Goal: Task Accomplishment & Management: Manage account settings

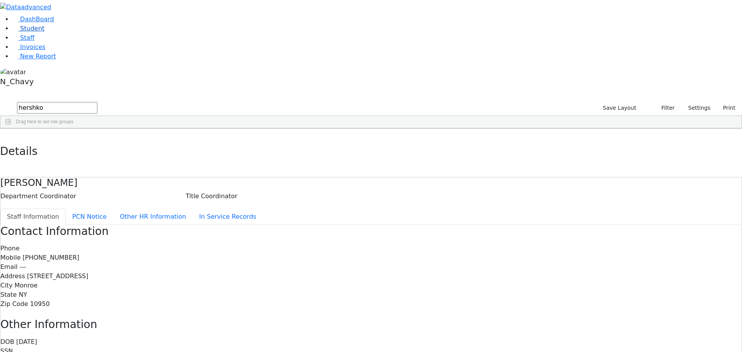
click at [31, 32] on link "Student" at bounding box center [28, 28] width 32 height 7
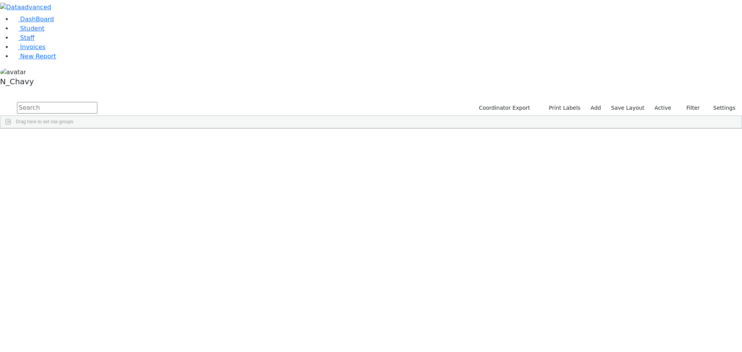
click at [97, 102] on input "text" at bounding box center [57, 108] width 80 height 12
type input "fische"
click at [669, 102] on label "Active" at bounding box center [663, 108] width 24 height 12
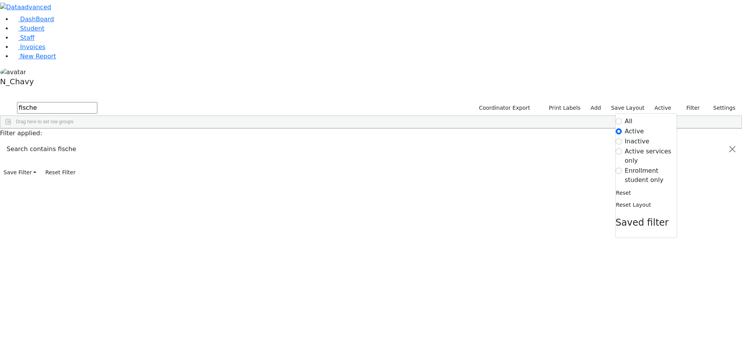
click at [641, 166] on label "Enrollment student only" at bounding box center [651, 175] width 52 height 19
click at [622, 168] on input "Enrollment student only" at bounding box center [619, 171] width 6 height 6
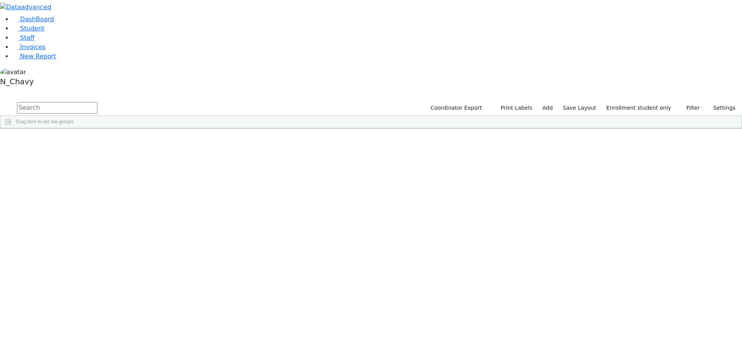
click at [79, 238] on div "[PERSON_NAME]" at bounding box center [59, 243] width 40 height 11
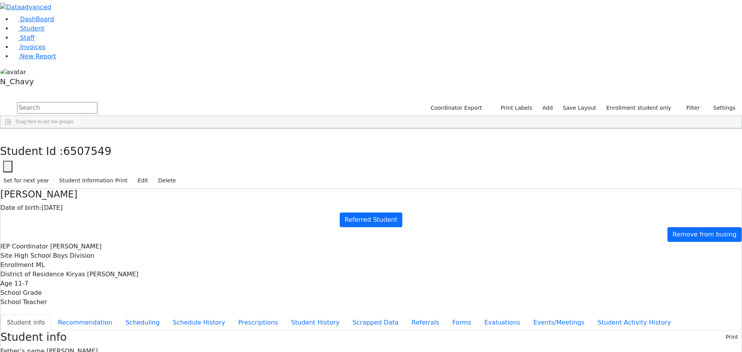
scroll to position [23, 0]
drag, startPoint x: 218, startPoint y: 48, endPoint x: 233, endPoint y: 48, distance: 14.3
click at [233, 203] on div "Date of birth: 02/14/2014" at bounding box center [370, 207] width 741 height 9
drag, startPoint x: 302, startPoint y: 96, endPoint x: 365, endPoint y: 221, distance: 139.6
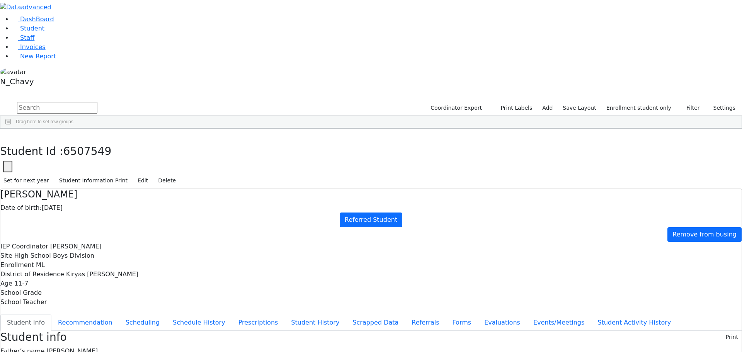
drag, startPoint x: 301, startPoint y: 98, endPoint x: 385, endPoint y: 193, distance: 126.8
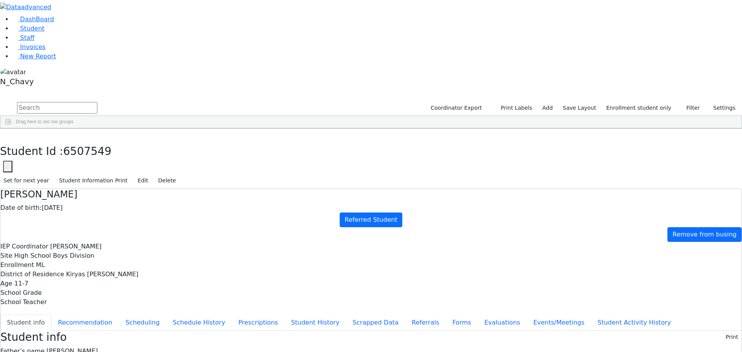
drag, startPoint x: 63, startPoint y: 63, endPoint x: 62, endPoint y: 58, distance: 4.8
click at [63, 33] on li "Student" at bounding box center [377, 28] width 730 height 9
click at [44, 32] on link "Student" at bounding box center [28, 28] width 32 height 7
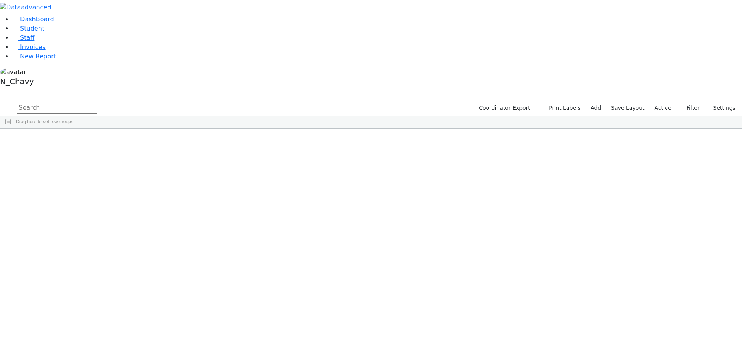
click at [97, 102] on input "text" at bounding box center [57, 108] width 80 height 12
type input "fere"
click at [79, 141] on div "Ferencz" at bounding box center [59, 146] width 40 height 11
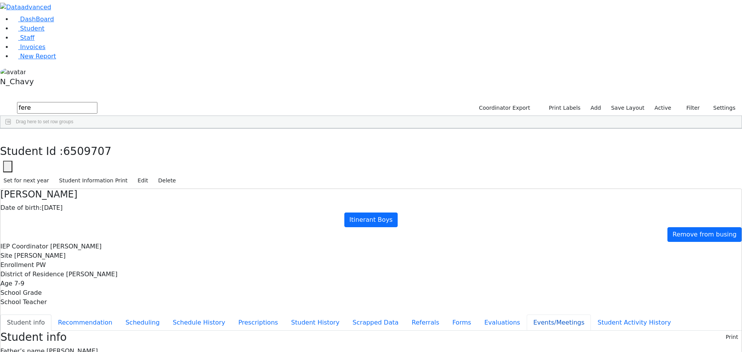
click at [527, 315] on button "Events/Meetings" at bounding box center [559, 323] width 64 height 16
drag, startPoint x: 725, startPoint y: 96, endPoint x: 694, endPoint y: 107, distance: 32.0
click at [723, 331] on button "New" at bounding box center [730, 337] width 24 height 12
type input "2025-09-16"
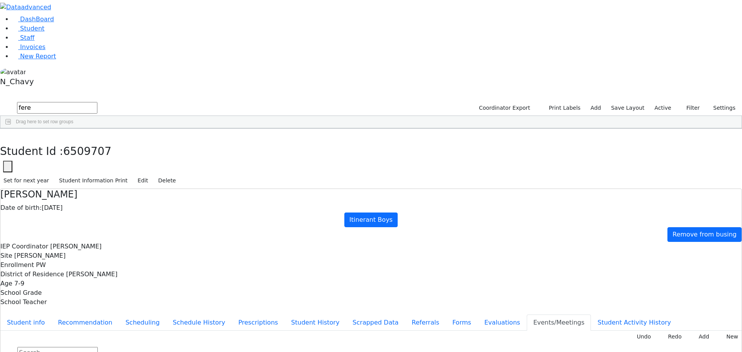
drag, startPoint x: 303, startPoint y: 201, endPoint x: 329, endPoint y: 187, distance: 29.1
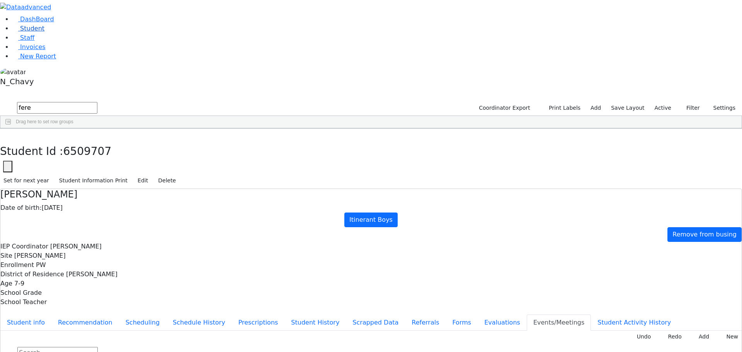
click at [44, 32] on link "Student" at bounding box center [28, 28] width 32 height 7
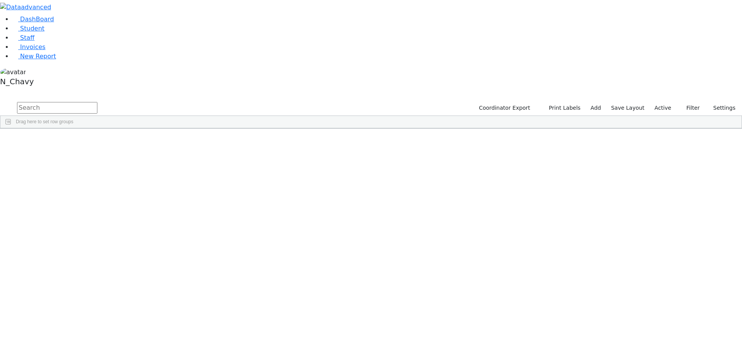
click at [661, 102] on label "Active" at bounding box center [663, 108] width 24 height 12
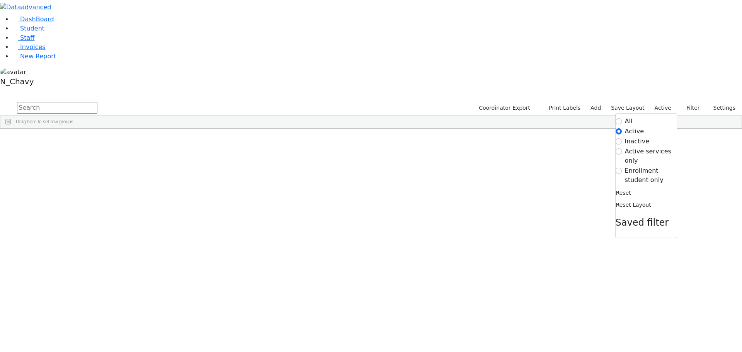
click at [655, 166] on label "Enrollment student only" at bounding box center [651, 175] width 52 height 19
click at [622, 168] on input "Enrollment student only" at bounding box center [619, 171] width 6 height 6
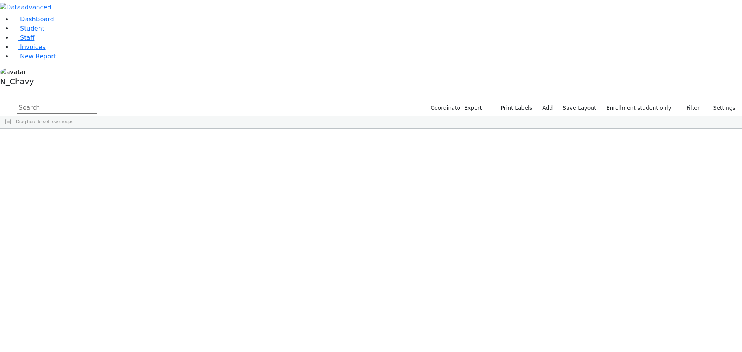
click at [79, 238] on div "[PERSON_NAME]" at bounding box center [59, 243] width 40 height 11
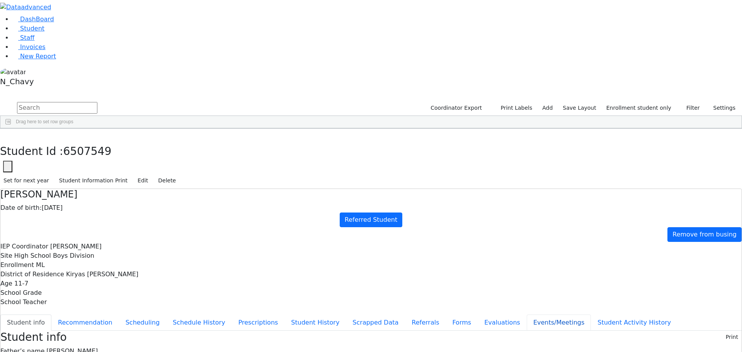
click at [527, 315] on button "Events/Meetings" at bounding box center [559, 323] width 64 height 16
type input "2025-09-09"
click at [51, 315] on button "Student info" at bounding box center [25, 323] width 51 height 16
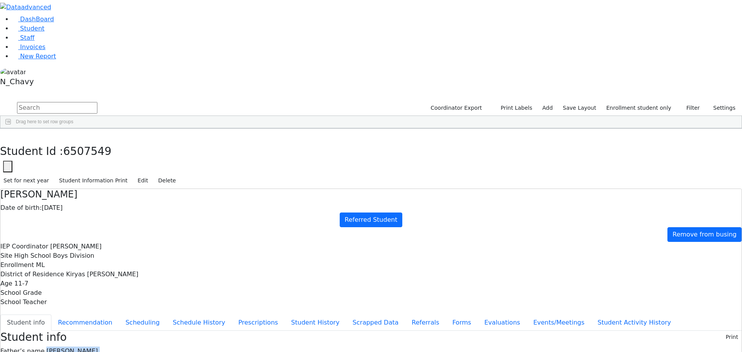
drag, startPoint x: 301, startPoint y: 109, endPoint x: 374, endPoint y: 161, distance: 89.6
drag, startPoint x: 301, startPoint y: 149, endPoint x: 354, endPoint y: 143, distance: 53.3
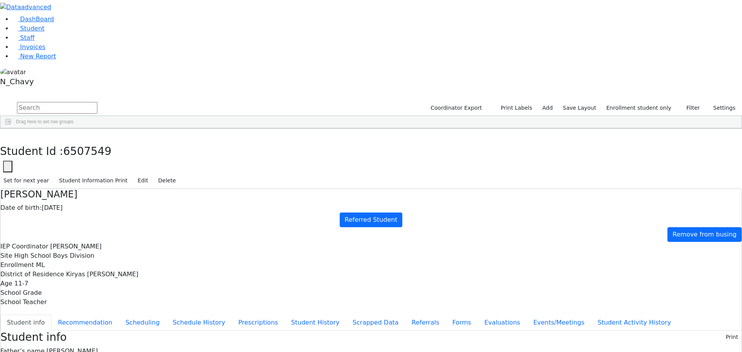
click at [8, 134] on icon "button" at bounding box center [5, 136] width 4 height 5
click at [92, 303] on div "[PERSON_NAME]" at bounding box center [68, 308] width 45 height 11
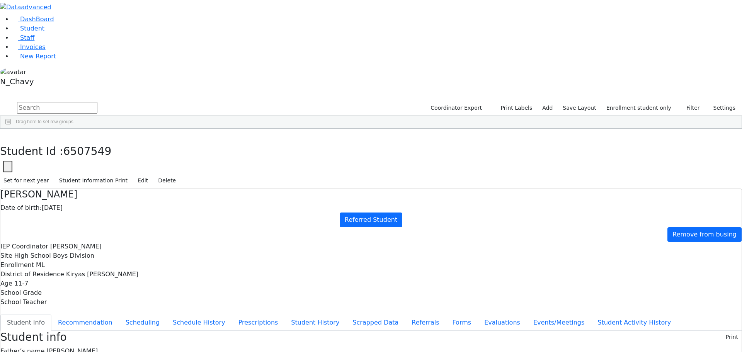
click at [92, 303] on div "[PERSON_NAME]" at bounding box center [68, 308] width 45 height 11
click at [151, 175] on button "Edit" at bounding box center [142, 181] width 17 height 12
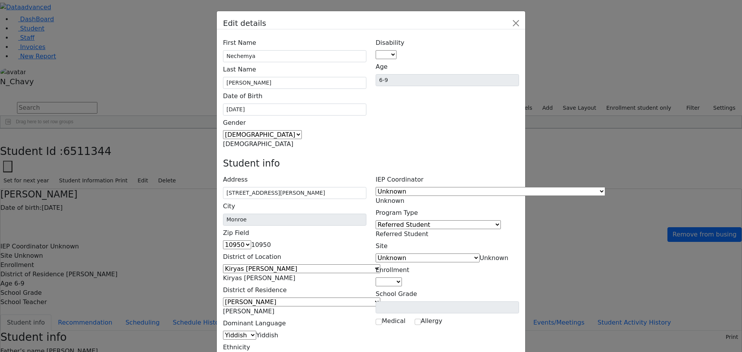
click at [396, 51] on span at bounding box center [396, 54] width 0 height 7
select select "16"
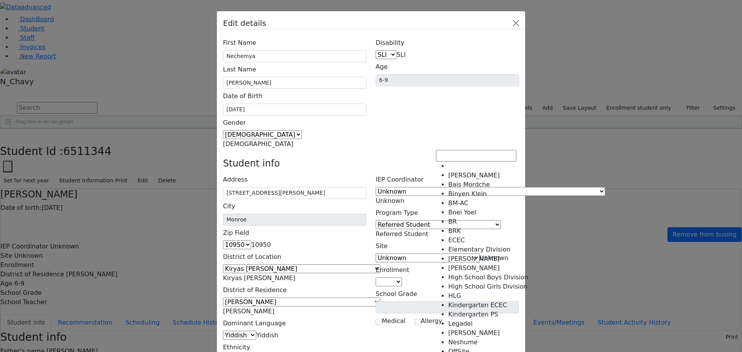
click at [480, 254] on span "Unknown" at bounding box center [494, 257] width 29 height 7
drag, startPoint x: 460, startPoint y: 172, endPoint x: 460, endPoint y: 167, distance: 4.7
select select "16"
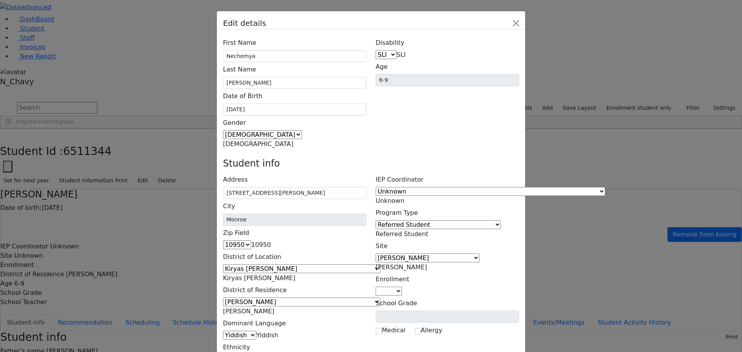
click at [402, 287] on span at bounding box center [402, 290] width 0 height 7
select select "4"
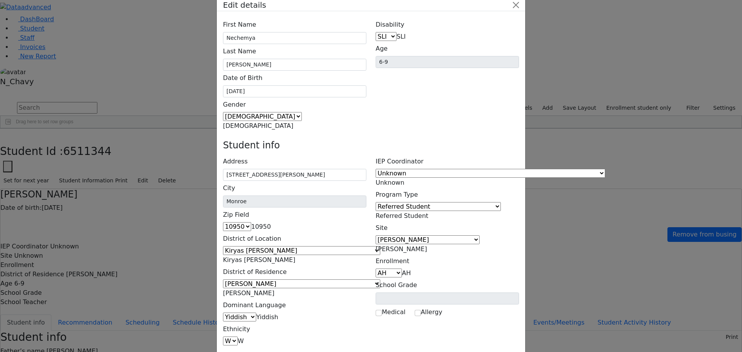
scroll to position [28, 0]
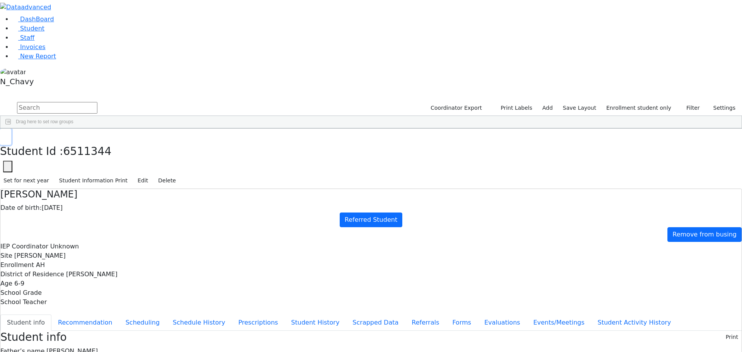
click at [11, 129] on button "button" at bounding box center [5, 137] width 11 height 16
click at [79, 265] on div "Kessler" at bounding box center [59, 270] width 40 height 11
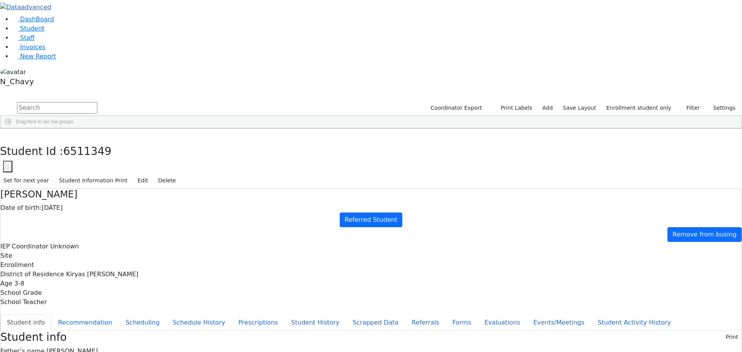
click at [148, 129] on div "Student Id : 6511349 Student Id 6511349 Cancel Save Set for next year Student I…" at bounding box center [371, 159] width 742 height 60
click at [11, 129] on button "button" at bounding box center [5, 137] width 11 height 16
click at [79, 299] on div "[PERSON_NAME]" at bounding box center [59, 304] width 40 height 11
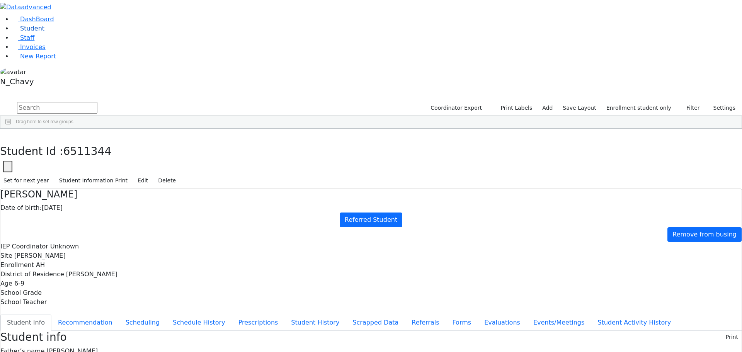
click at [44, 32] on link "Student" at bounding box center [28, 28] width 32 height 7
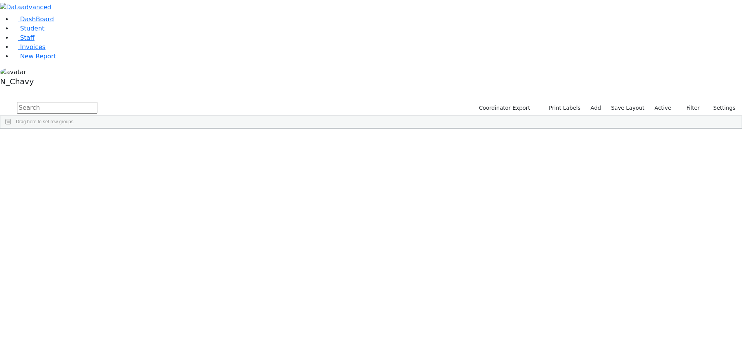
click at [97, 102] on input "text" at bounding box center [57, 108] width 80 height 12
type input "freun"
click at [79, 152] on div "Freund" at bounding box center [59, 157] width 40 height 11
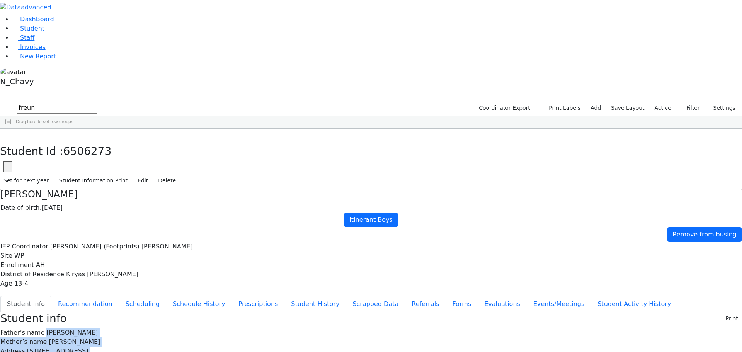
drag, startPoint x: 301, startPoint y: 116, endPoint x: 441, endPoint y: 226, distance: 178.8
drag, startPoint x: 248, startPoint y: 70, endPoint x: 257, endPoint y: 69, distance: 8.2
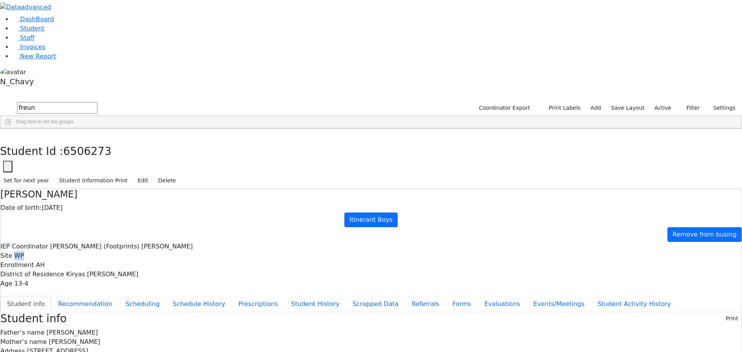
click at [24, 252] on span "WP" at bounding box center [19, 255] width 10 height 7
drag, startPoint x: 327, startPoint y: 72, endPoint x: 338, endPoint y: 72, distance: 10.4
click at [338, 260] on div "Enrollment AH" at bounding box center [370, 264] width 741 height 9
drag, startPoint x: 408, startPoint y: 73, endPoint x: 455, endPoint y: 74, distance: 46.8
click at [455, 270] on div "District of Residence Kiryas [PERSON_NAME]" at bounding box center [370, 274] width 741 height 9
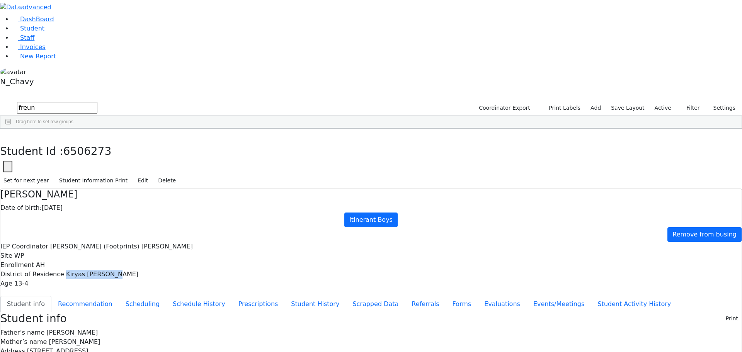
click at [138, 270] on span "Kiryas [PERSON_NAME]" at bounding box center [102, 273] width 72 height 7
drag, startPoint x: 301, startPoint y: 107, endPoint x: 396, endPoint y: 204, distance: 135.3
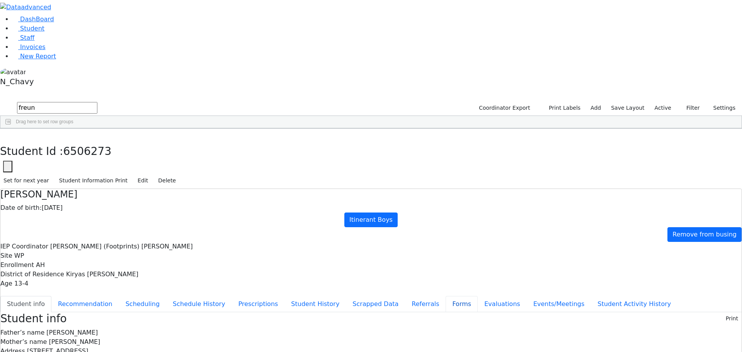
click at [446, 296] on button "Forms" at bounding box center [462, 304] width 32 height 16
type input "Mrs. Charnie Freund"
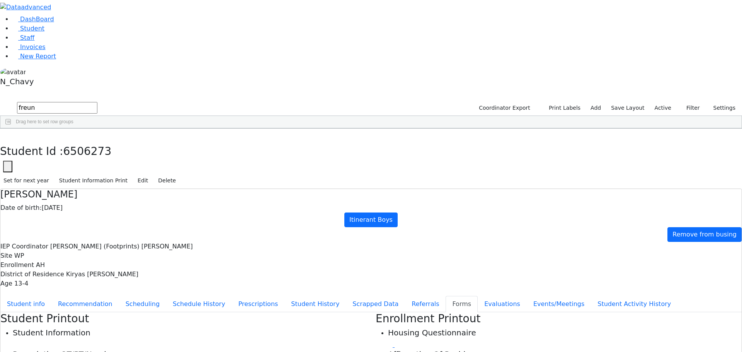
click at [3, 134] on use "button" at bounding box center [3, 134] width 0 height 0
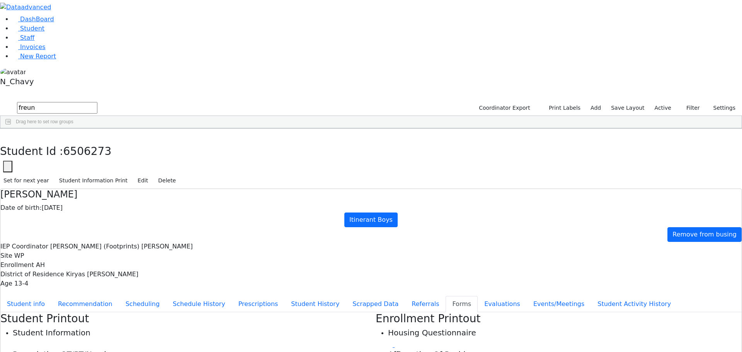
click at [664, 102] on label "Active" at bounding box center [663, 108] width 24 height 12
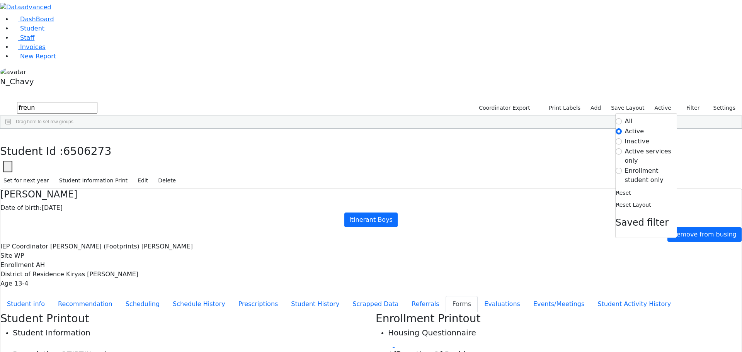
drag, startPoint x: 642, startPoint y: 79, endPoint x: 631, endPoint y: 82, distance: 12.1
click at [642, 166] on label "Enrollment student only" at bounding box center [651, 175] width 52 height 19
click at [622, 168] on input "Enrollment student only" at bounding box center [619, 171] width 6 height 6
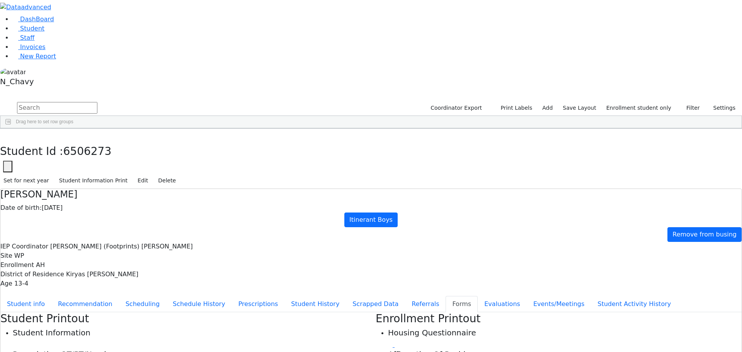
click at [79, 303] on div "[PERSON_NAME]" at bounding box center [59, 308] width 40 height 11
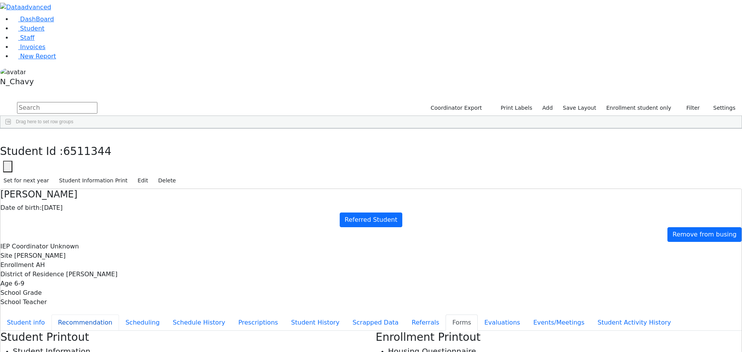
click at [119, 315] on button "Recommendation" at bounding box center [85, 323] width 68 height 16
checkbox input "true"
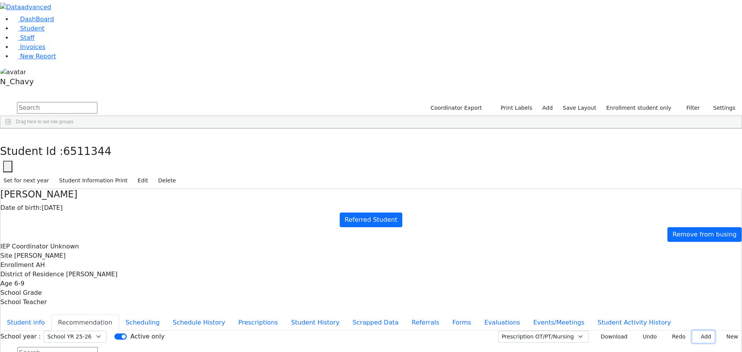
click at [695, 331] on button "Add" at bounding box center [703, 337] width 22 height 12
type input "[DATE]"
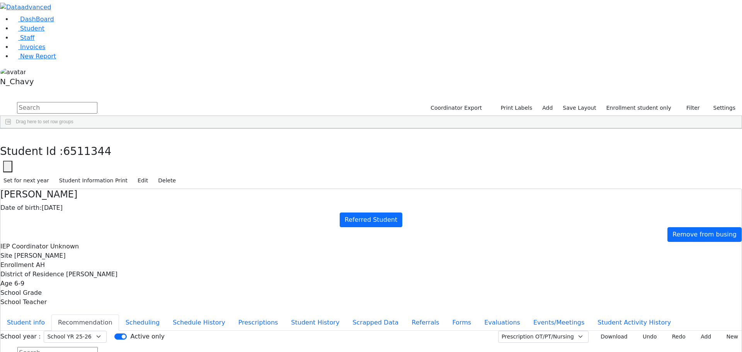
type input "2025-09-15"
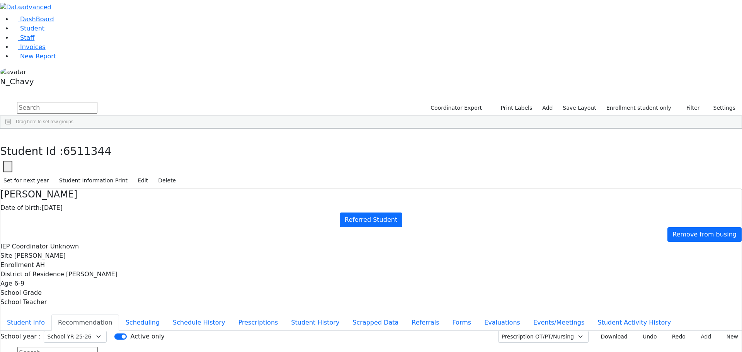
click at [20, 32] on span "Student" at bounding box center [32, 28] width 24 height 7
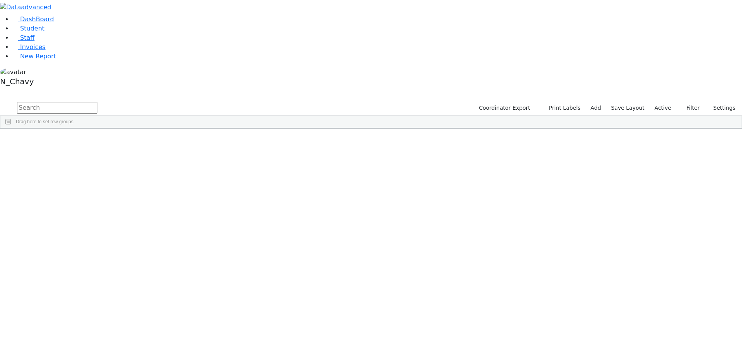
click at [97, 102] on input "text" at bounding box center [57, 108] width 80 height 12
type input "[PERSON_NAME]"
click at [79, 174] on div "Freund" at bounding box center [59, 179] width 40 height 11
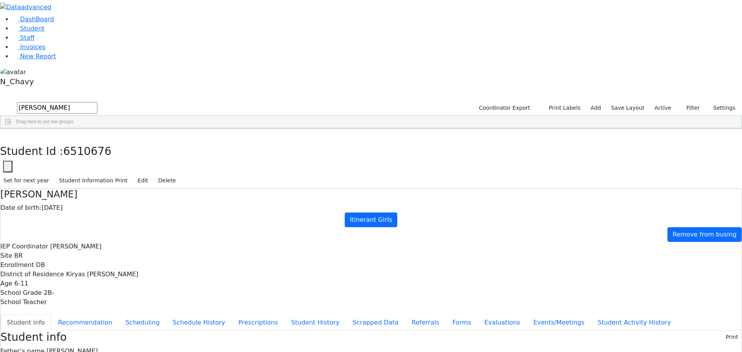
scroll to position [14, 0]
click at [151, 175] on button "Edit" at bounding box center [142, 181] width 17 height 12
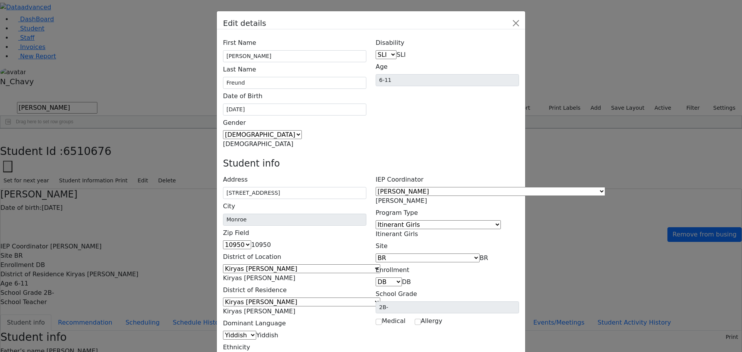
scroll to position [0, 0]
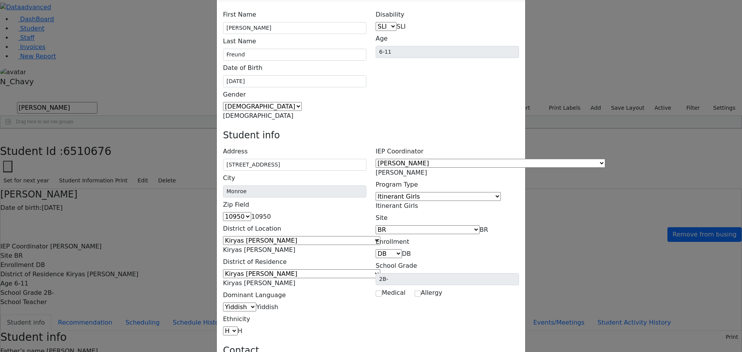
type input "Jacobfreund1@gmail.com"
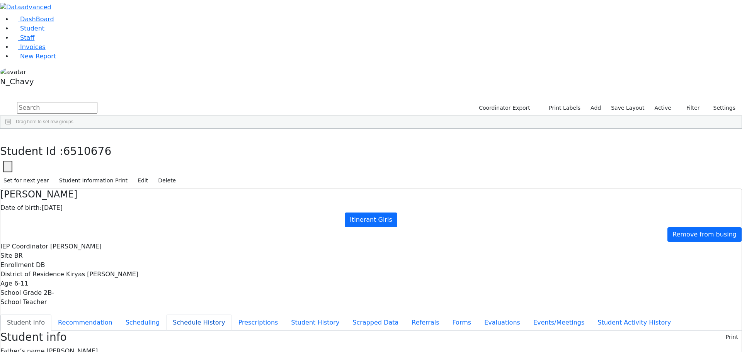
scroll to position [0, 0]
click at [119, 315] on button "Recommendation" at bounding box center [85, 323] width 68 height 16
checkbox input "true"
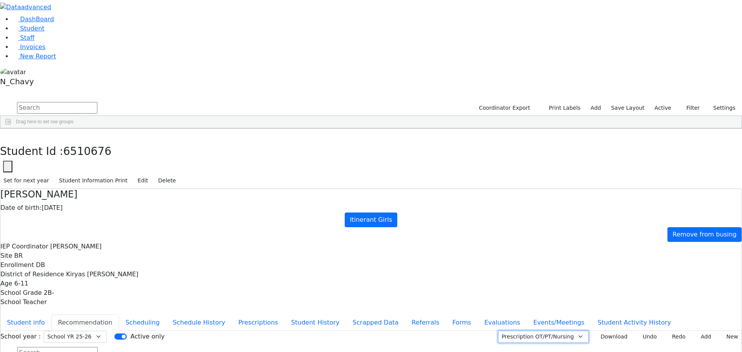
drag, startPoint x: 564, startPoint y: 94, endPoint x: 576, endPoint y: 94, distance: 12.0
click at [564, 331] on select "Prescription OT/PT/Nursing CPSE OT-PT Presscription Prescription2" at bounding box center [543, 337] width 90 height 12
click at [507, 331] on select "Prescription OT/PT/Nursing CPSE OT-PT Presscription Prescription2" at bounding box center [543, 337] width 90 height 12
click at [578, 331] on select "Prescription OT/PT/Nursing CPSE OT-PT Presscription Prescription2" at bounding box center [543, 337] width 90 height 12
click at [507, 331] on select "Prescription OT/PT/Nursing CPSE OT-PT Presscription Prescription2" at bounding box center [543, 337] width 90 height 12
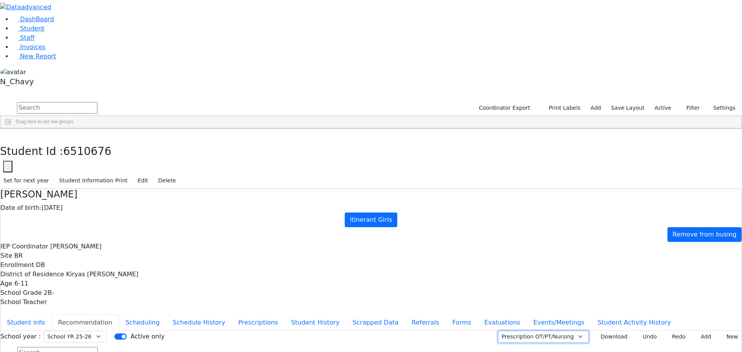
click at [531, 331] on select "Prescription OT/PT/Nursing CPSE OT-PT Presscription Prescription2" at bounding box center [543, 337] width 90 height 12
click at [507, 331] on select "Prescription OT/PT/Nursing CPSE OT-PT Presscription Prescription2" at bounding box center [543, 337] width 90 height 12
click at [534, 331] on select "Prescription OT/PT/Nursing CPSE OT-PT Presscription Prescription2" at bounding box center [543, 337] width 90 height 12
click at [577, 331] on select "Prescription OT/PT/Nursing CPSE OT-PT Presscription Prescription2" at bounding box center [543, 337] width 90 height 12
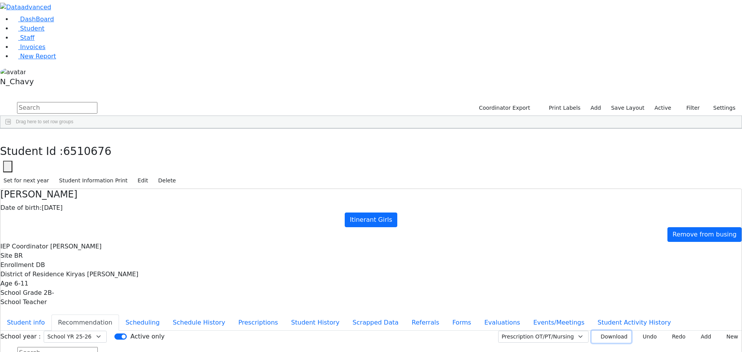
click at [594, 331] on button "Download" at bounding box center [611, 337] width 39 height 12
drag, startPoint x: 202, startPoint y: 48, endPoint x: 229, endPoint y: 50, distance: 26.7
click at [229, 203] on div "Date of birth: 10/19/2018" at bounding box center [370, 207] width 741 height 9
click at [236, 203] on div "Date of birth: 10/19/2018" at bounding box center [370, 207] width 741 height 9
click at [51, 315] on button "Student info" at bounding box center [25, 323] width 51 height 16
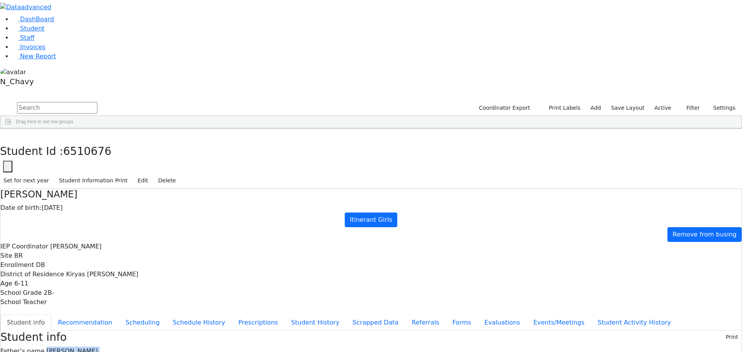
drag, startPoint x: 299, startPoint y: 110, endPoint x: 334, endPoint y: 243, distance: 138.0
drag, startPoint x: 304, startPoint y: 200, endPoint x: 312, endPoint y: 200, distance: 8.1
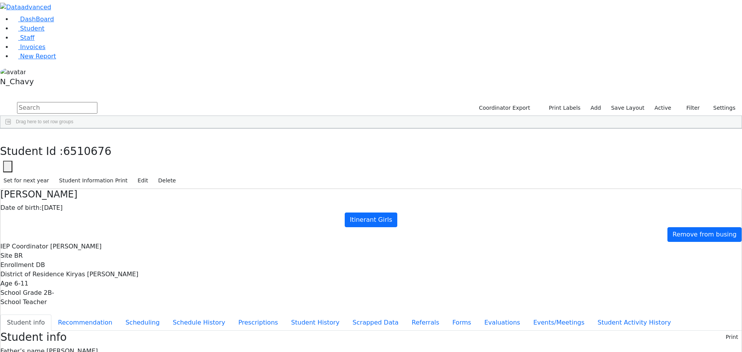
drag, startPoint x: 302, startPoint y: 201, endPoint x: 310, endPoint y: 199, distance: 8.6
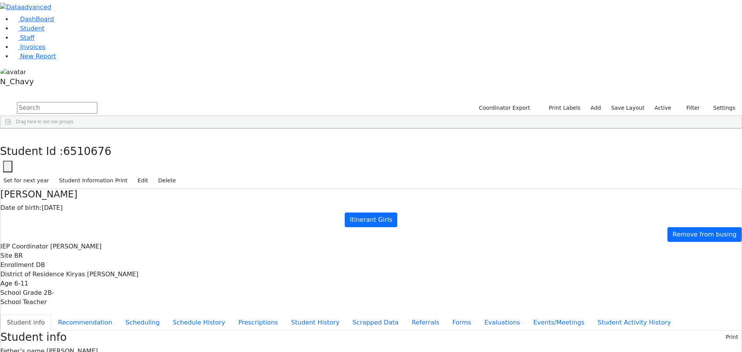
click at [3, 134] on use "button" at bounding box center [3, 134] width 0 height 0
click at [97, 102] on input "text" at bounding box center [57, 108] width 80 height 12
type input "fekete"
click at [92, 141] on div "Fekete" at bounding box center [68, 146] width 45 height 11
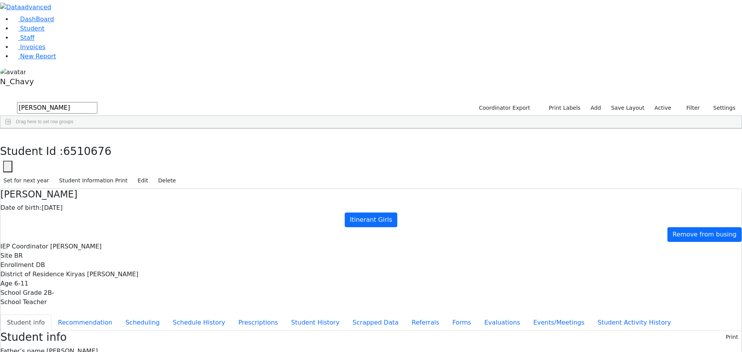
click at [92, 141] on div "Fekete" at bounding box center [68, 146] width 45 height 11
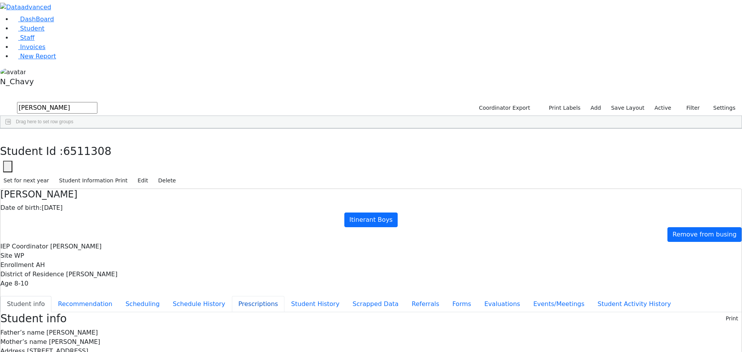
click at [232, 296] on button "Prescriptions" at bounding box center [258, 304] width 53 height 16
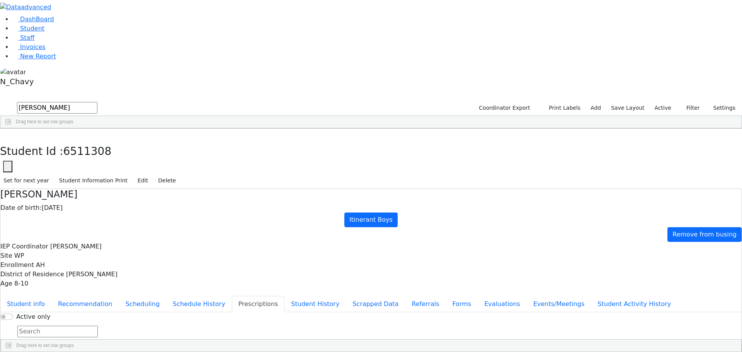
click at [51, 296] on button "Student info" at bounding box center [25, 304] width 51 height 16
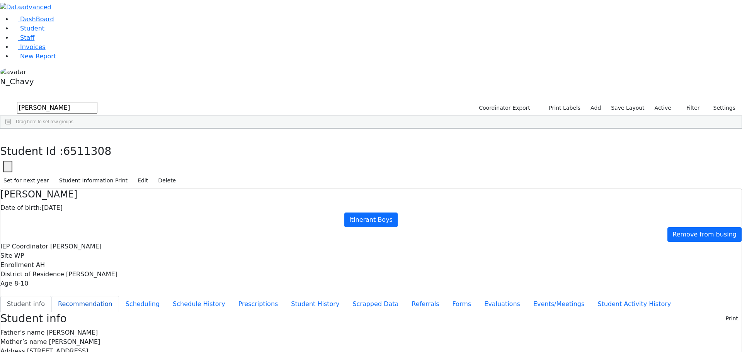
click at [119, 296] on button "Recommendation" at bounding box center [85, 304] width 68 height 16
checkbox input "true"
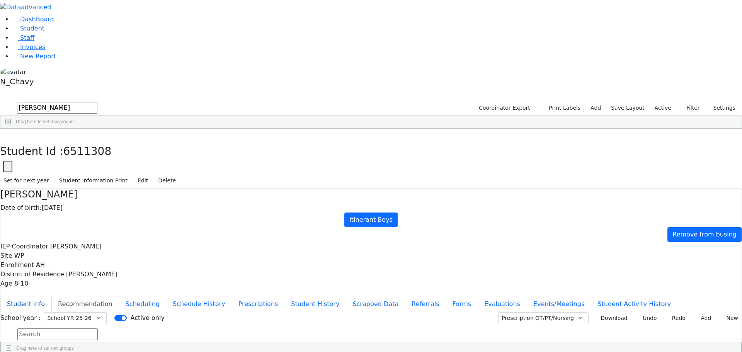
click at [51, 296] on button "Student info" at bounding box center [25, 304] width 51 height 16
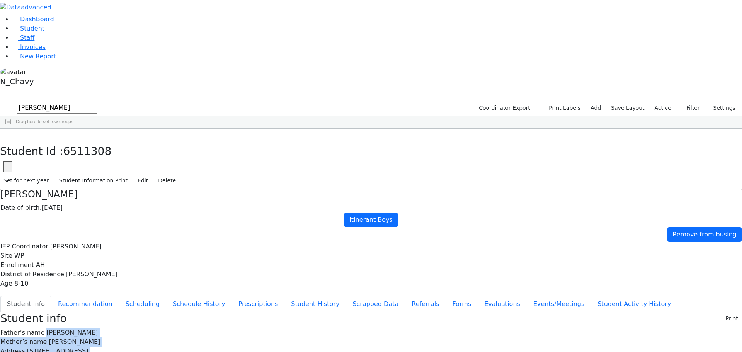
drag, startPoint x: 301, startPoint y: 109, endPoint x: 362, endPoint y: 235, distance: 139.3
drag, startPoint x: 302, startPoint y: 108, endPoint x: 345, endPoint y: 226, distance: 125.6
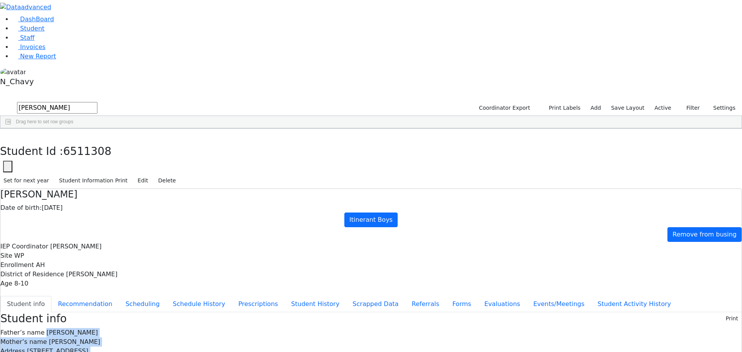
click at [8, 134] on icon "button" at bounding box center [5, 136] width 4 height 5
click at [97, 102] on input "fekete" at bounding box center [57, 108] width 80 height 12
click at [660, 102] on label "Active" at bounding box center [663, 108] width 24 height 12
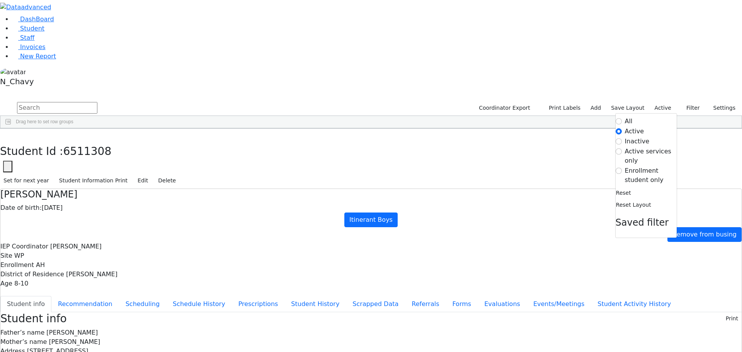
drag, startPoint x: 653, startPoint y: 80, endPoint x: 634, endPoint y: 85, distance: 19.7
click at [653, 166] on label "Enrollment student only" at bounding box center [651, 175] width 52 height 19
click at [622, 168] on input "Enrollment student only" at bounding box center [619, 171] width 6 height 6
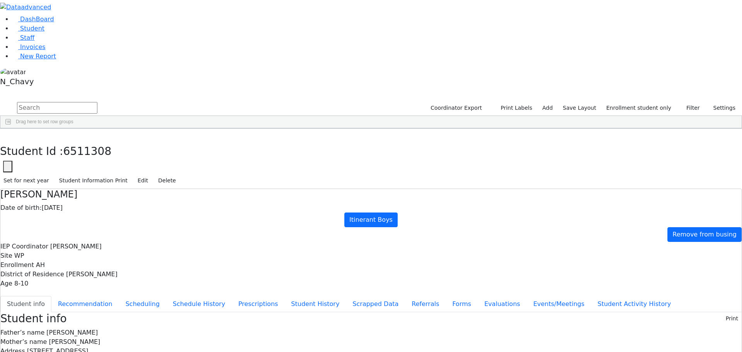
click at [79, 217] on div "Felberbaum" at bounding box center [59, 222] width 40 height 11
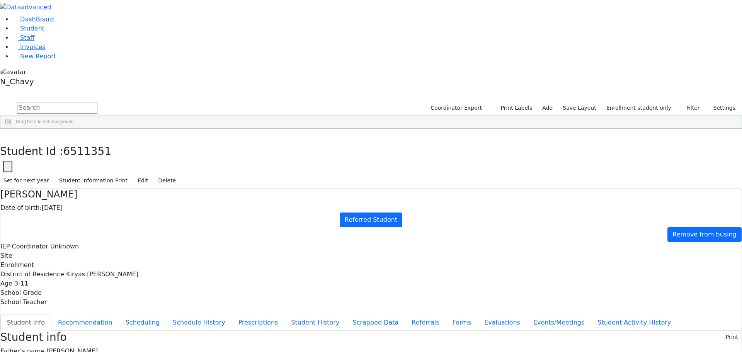
scroll to position [14, 0]
click at [405, 315] on button "Referrals" at bounding box center [425, 323] width 41 height 16
drag, startPoint x: 270, startPoint y: 157, endPoint x: 291, endPoint y: 160, distance: 20.7
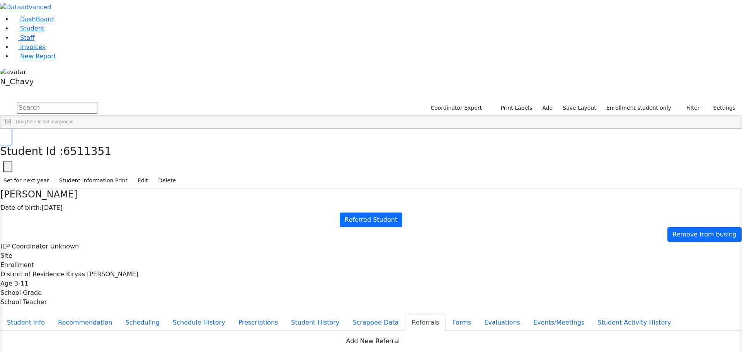
click at [8, 134] on icon "button" at bounding box center [5, 136] width 4 height 5
click at [44, 32] on link "Student" at bounding box center [28, 28] width 32 height 7
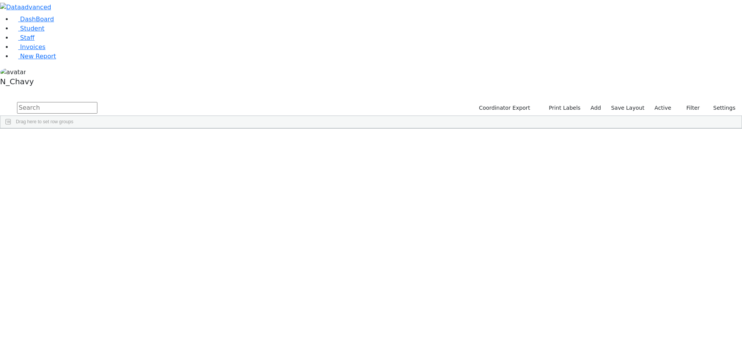
click at [97, 102] on input "text" at bounding box center [57, 108] width 80 height 12
type input "[PERSON_NAME]"
click at [79, 152] on div "Freund" at bounding box center [59, 157] width 40 height 11
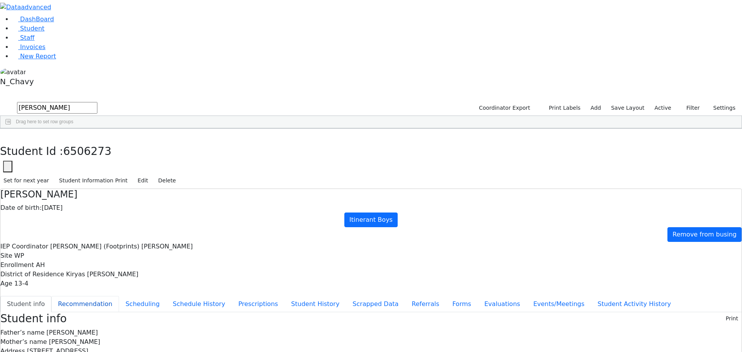
click at [119, 296] on button "Recommendation" at bounding box center [85, 304] width 68 height 16
checkbox input "true"
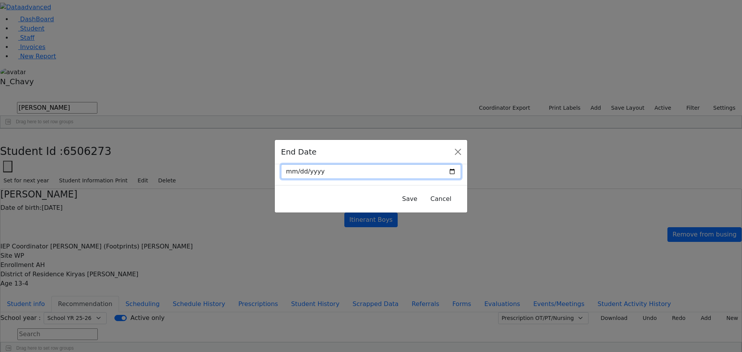
click at [436, 171] on input "date" at bounding box center [371, 171] width 180 height 15
type input "[DATE]"
click at [397, 199] on button "Save" at bounding box center [409, 199] width 25 height 15
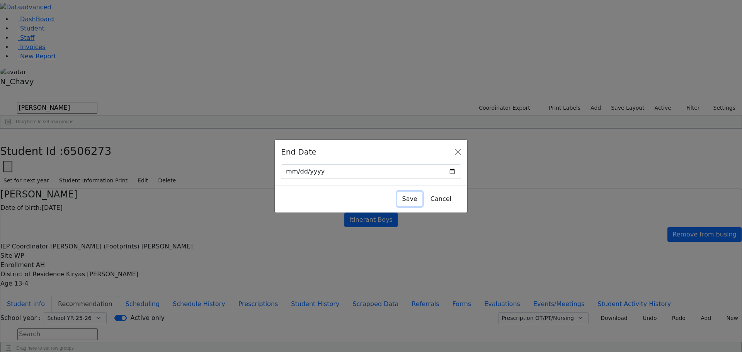
click at [397, 199] on button "Save" at bounding box center [409, 199] width 25 height 15
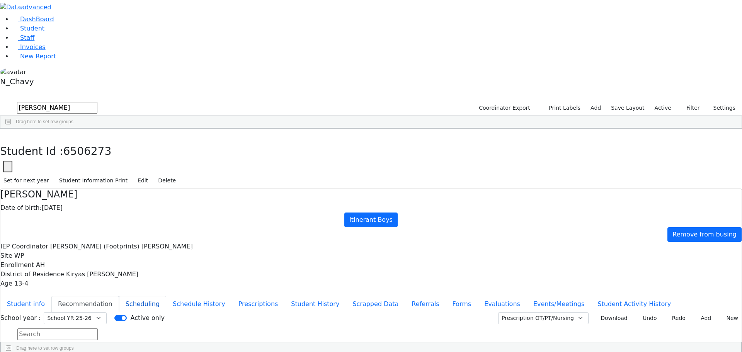
click at [166, 296] on button "Scheduling" at bounding box center [142, 304] width 47 height 16
click at [119, 296] on button "Recommendation" at bounding box center [85, 304] width 68 height 16
click at [51, 296] on button "Student info" at bounding box center [25, 304] width 51 height 16
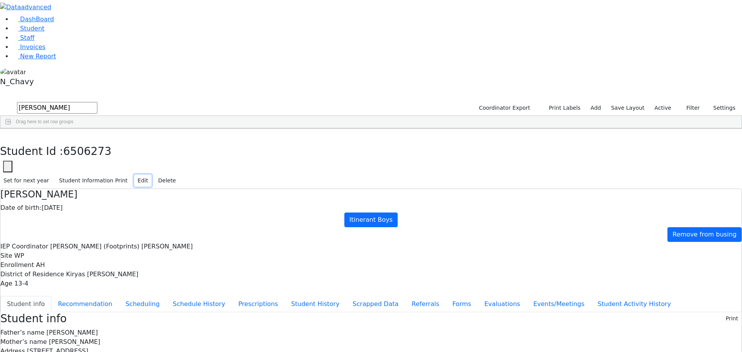
click at [151, 175] on button "Edit" at bounding box center [142, 181] width 17 height 12
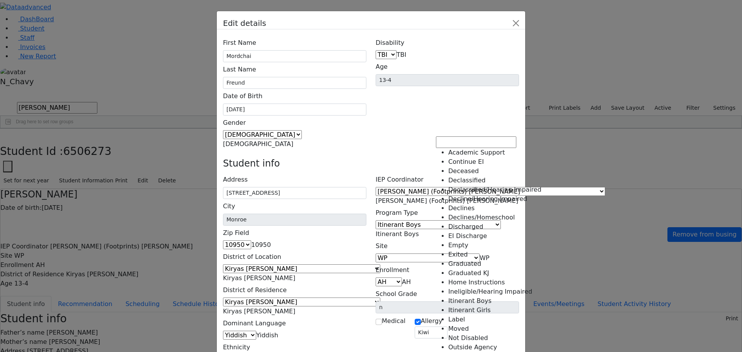
click at [419, 230] on span "Itinerant Boys" at bounding box center [397, 233] width 43 height 7
select select "4"
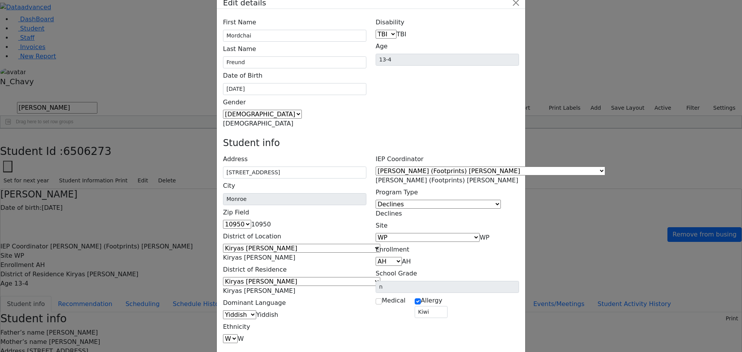
scroll to position [40, 0]
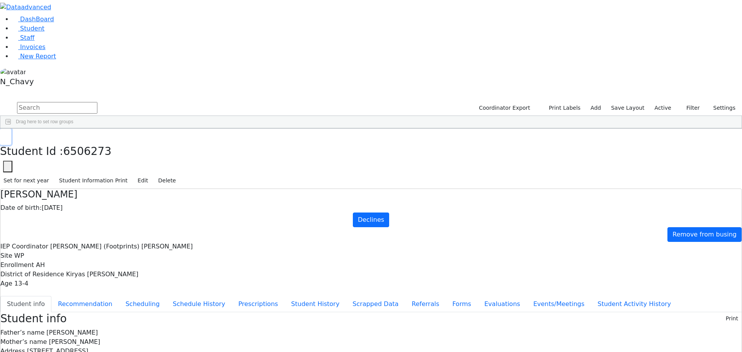
click at [8, 134] on icon "button" at bounding box center [5, 136] width 4 height 5
click at [10, 89] on button "button" at bounding box center [5, 91] width 10 height 5
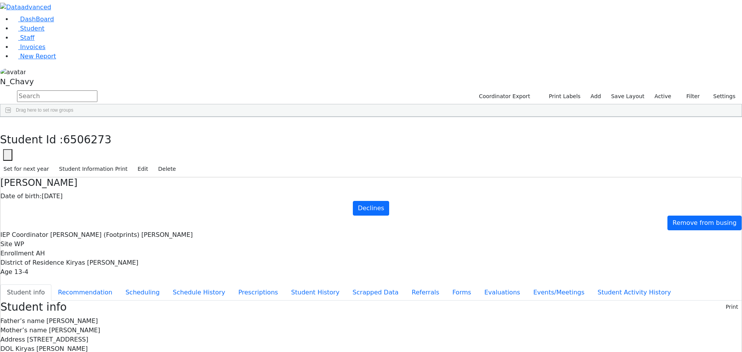
click at [0, 0] on button "button" at bounding box center [0, 0] width 0 height 0
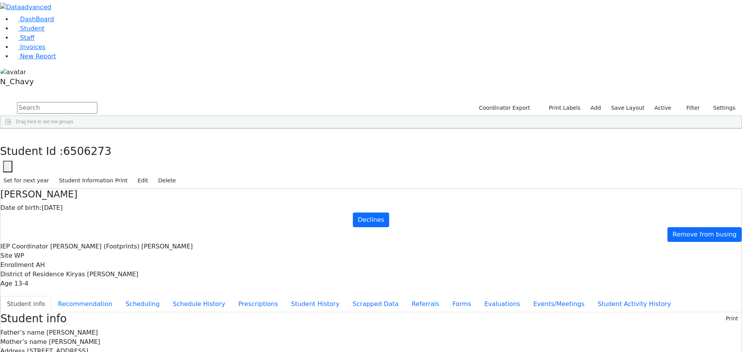
click at [661, 102] on label "Active" at bounding box center [663, 108] width 24 height 12
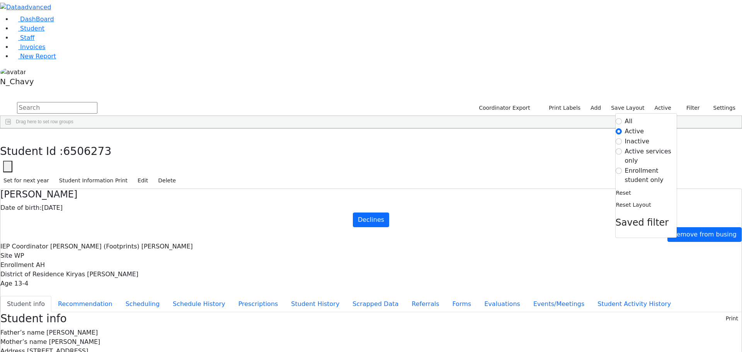
click at [644, 166] on label "Enrollment student only" at bounding box center [651, 175] width 52 height 19
click at [622, 168] on input "Enrollment student only" at bounding box center [619, 171] width 6 height 6
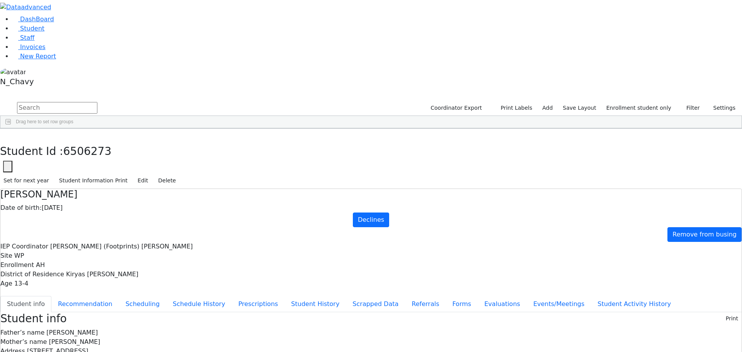
click at [628, 102] on label "Enrollment student only" at bounding box center [639, 108] width 72 height 12
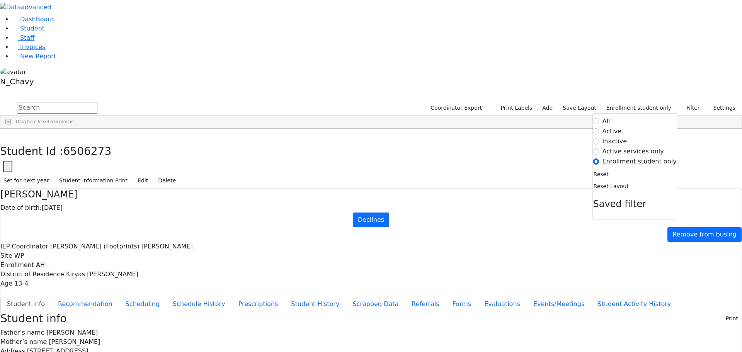
click at [624, 137] on label "Inactive" at bounding box center [614, 141] width 25 height 9
click at [599, 138] on input "Inactive" at bounding box center [596, 141] width 6 height 6
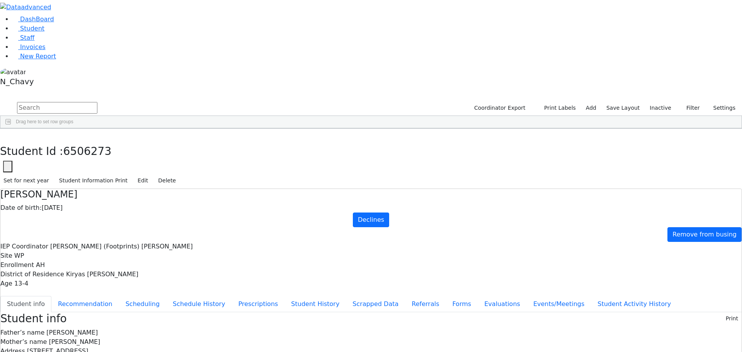
click at [97, 102] on input "text" at bounding box center [57, 108] width 80 height 12
type input "freund"
click at [79, 249] on div "Freund" at bounding box center [59, 254] width 40 height 11
click at [8, 134] on icon "button" at bounding box center [5, 136] width 4 height 5
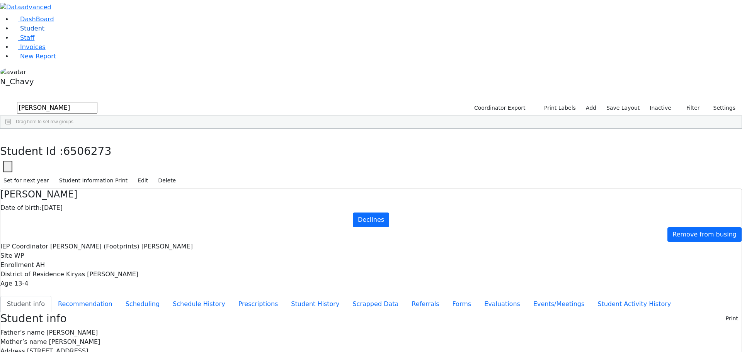
click at [44, 32] on link "Student" at bounding box center [28, 28] width 32 height 7
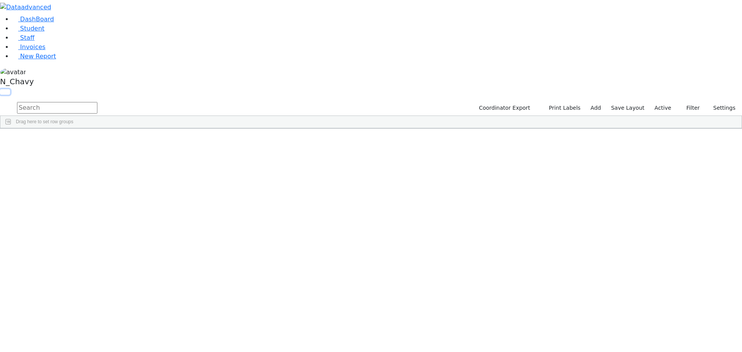
click at [10, 89] on button "button" at bounding box center [5, 91] width 10 height 5
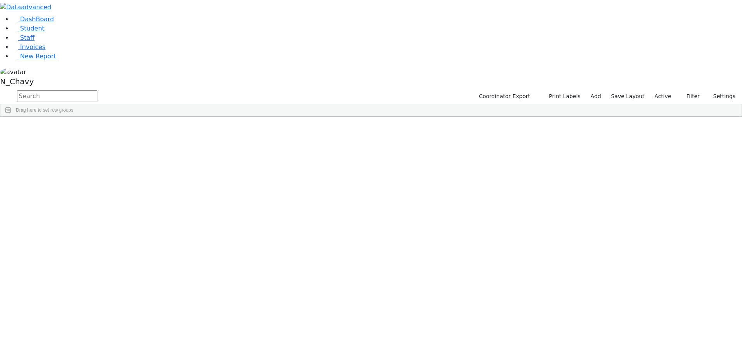
click at [0, 0] on button "button" at bounding box center [0, 0] width 0 height 0
